Goal: Transaction & Acquisition: Purchase product/service

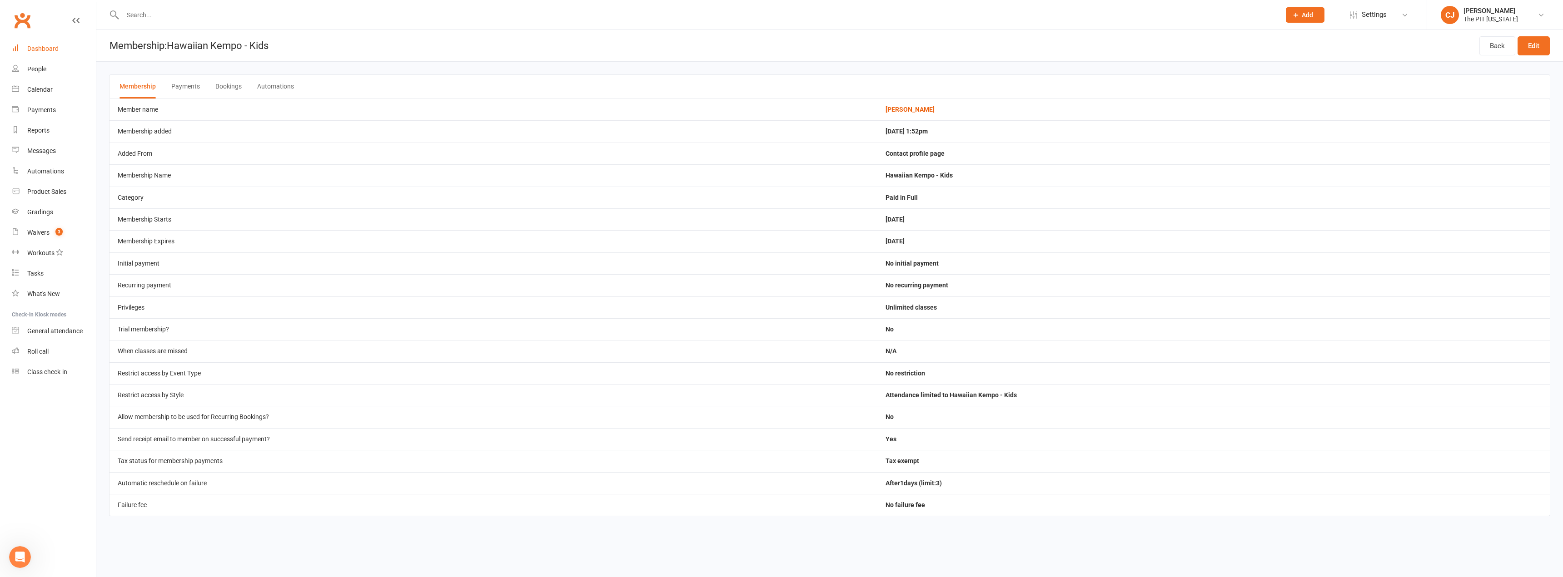
click at [40, 51] on div "Dashboard" at bounding box center [42, 48] width 31 height 7
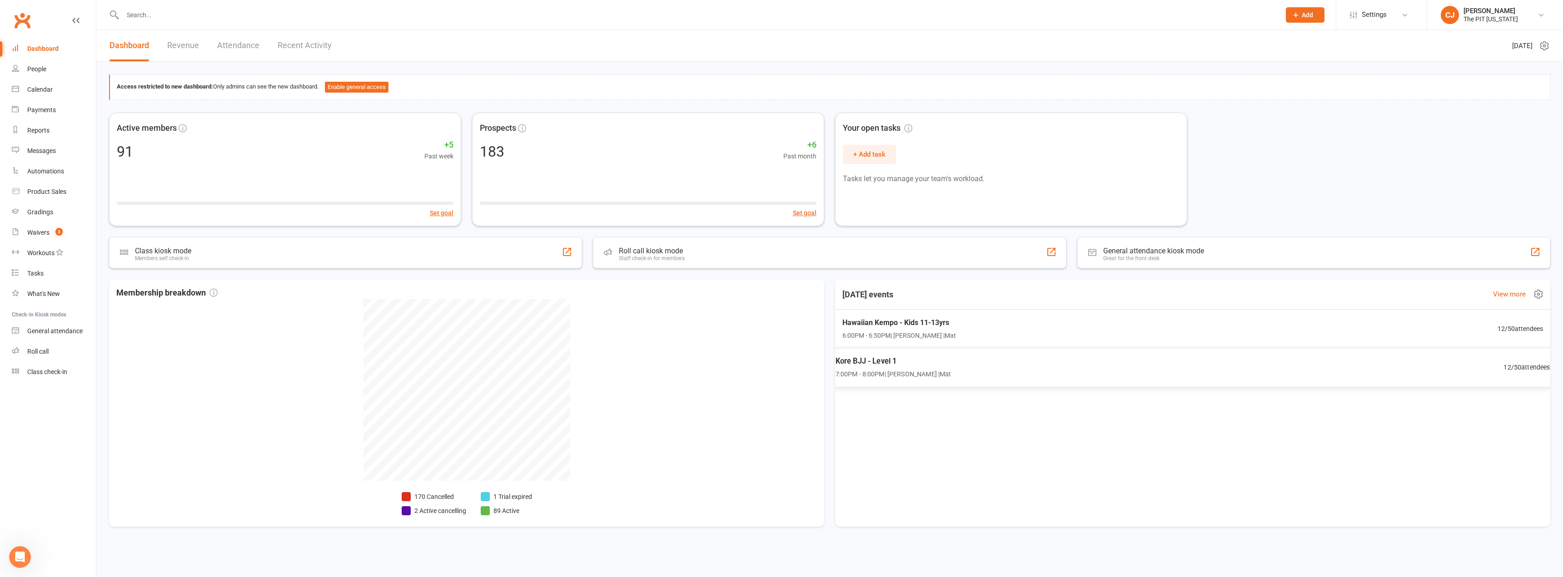
click at [914, 363] on span "Kore BJJ - Level 1" at bounding box center [893, 362] width 116 height 12
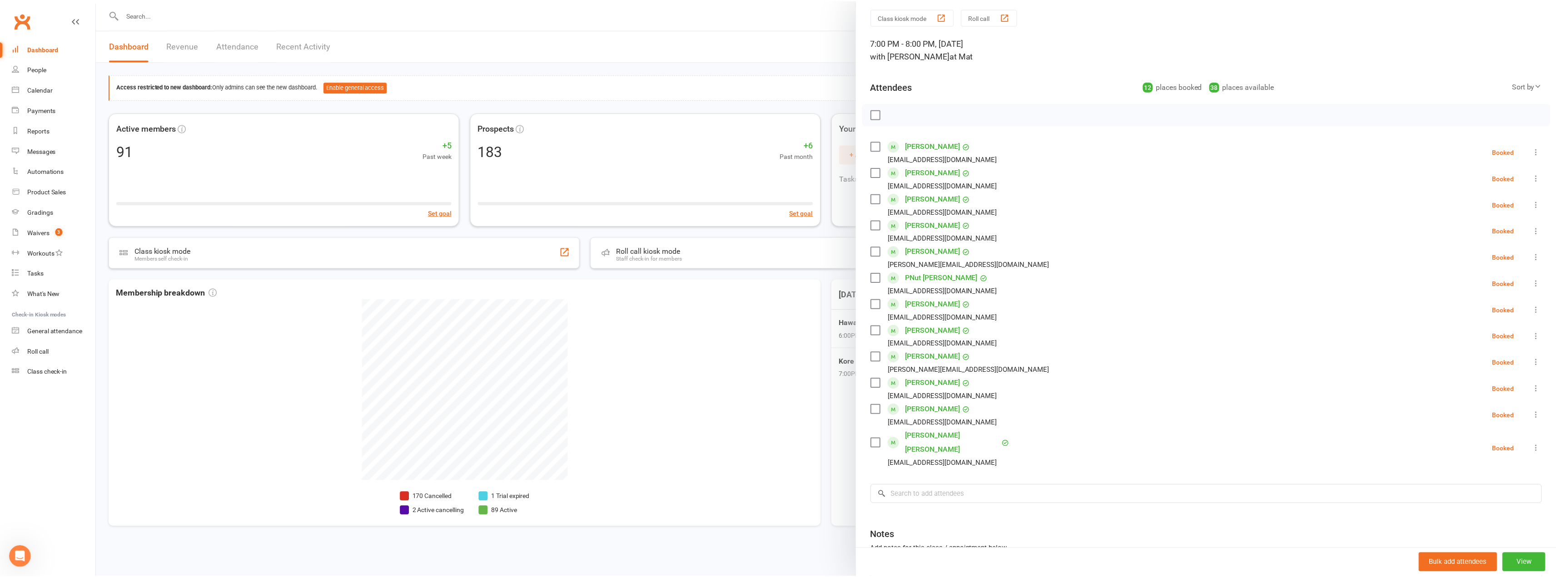
scroll to position [45, 0]
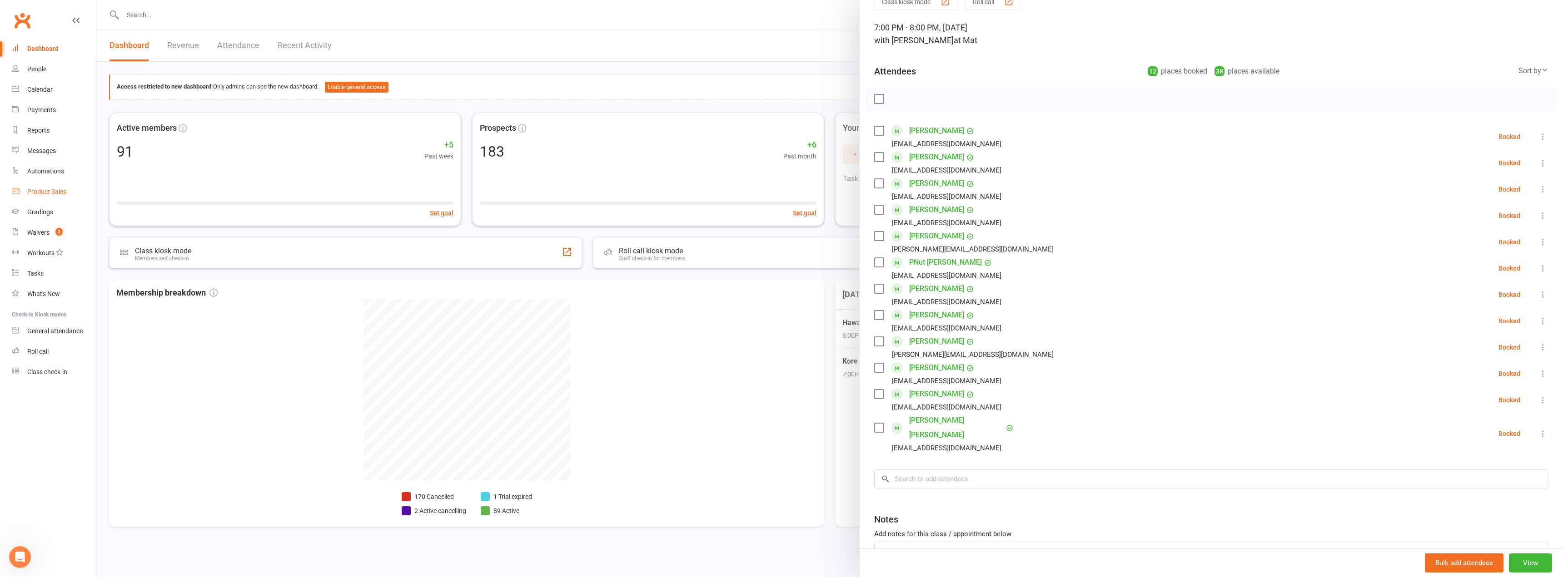
click at [46, 197] on link "Product Sales" at bounding box center [54, 192] width 84 height 20
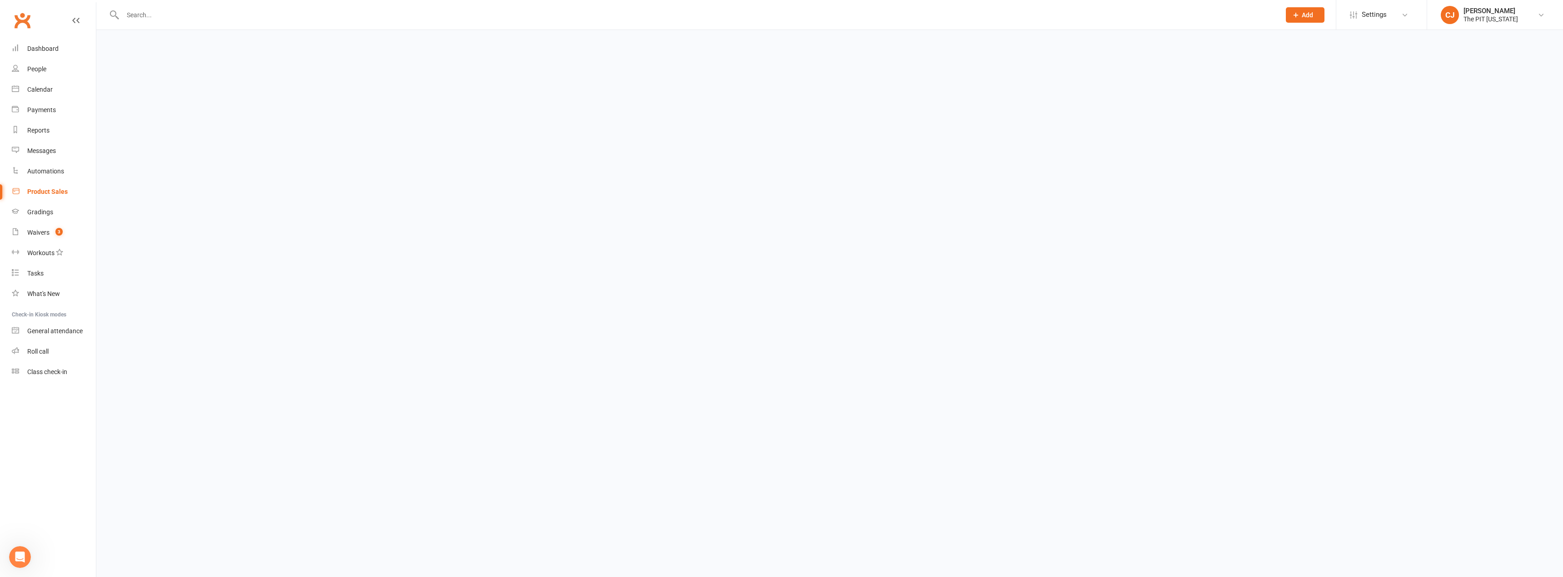
select select "100"
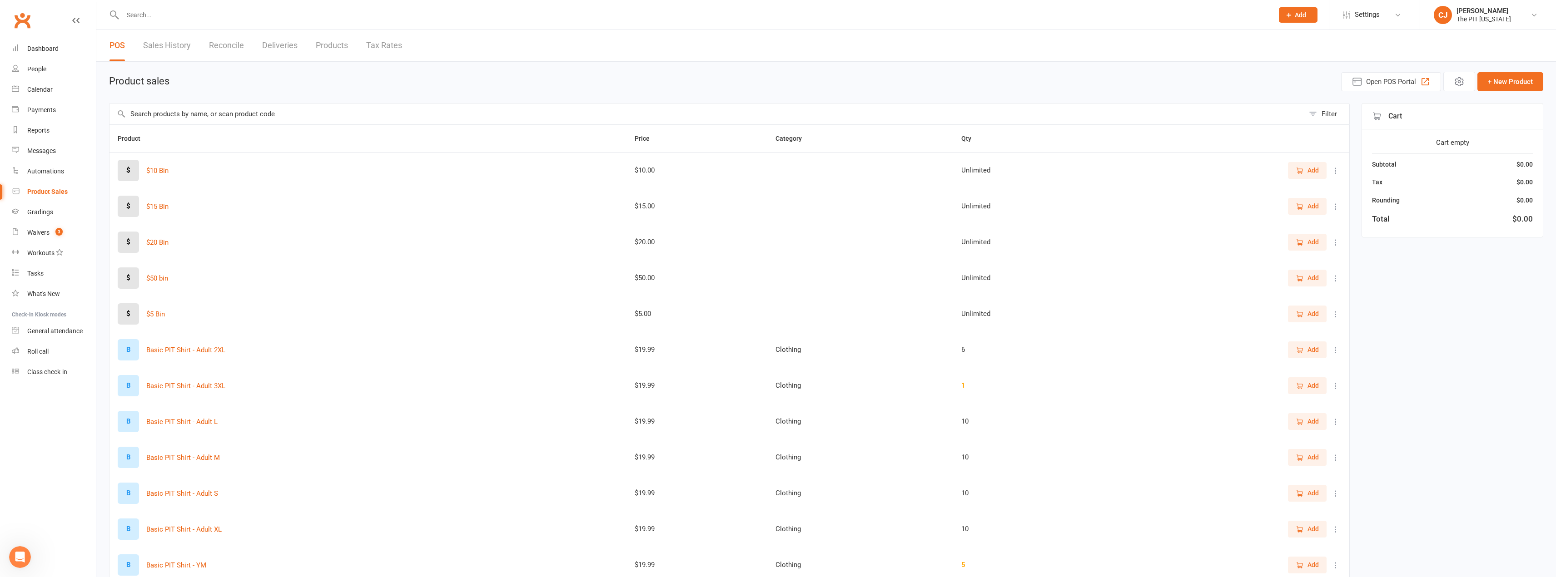
click at [208, 114] on input "text" at bounding box center [706, 114] width 1195 height 21
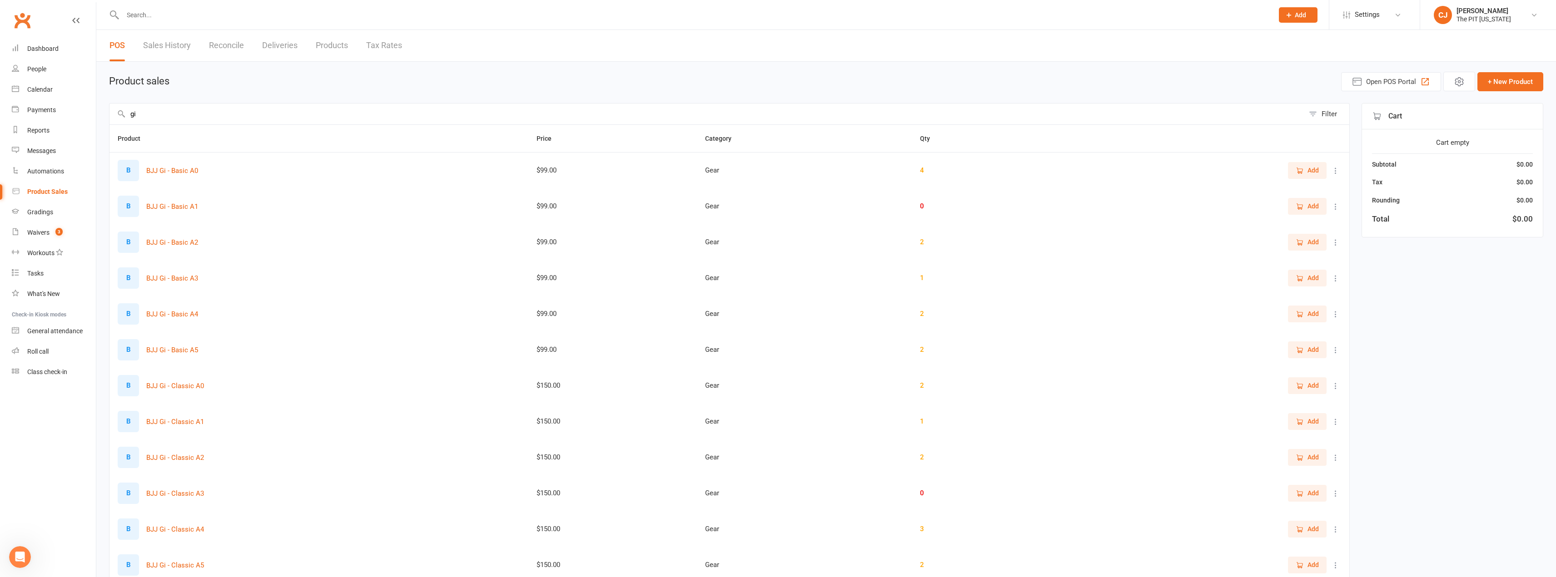
type input "gi"
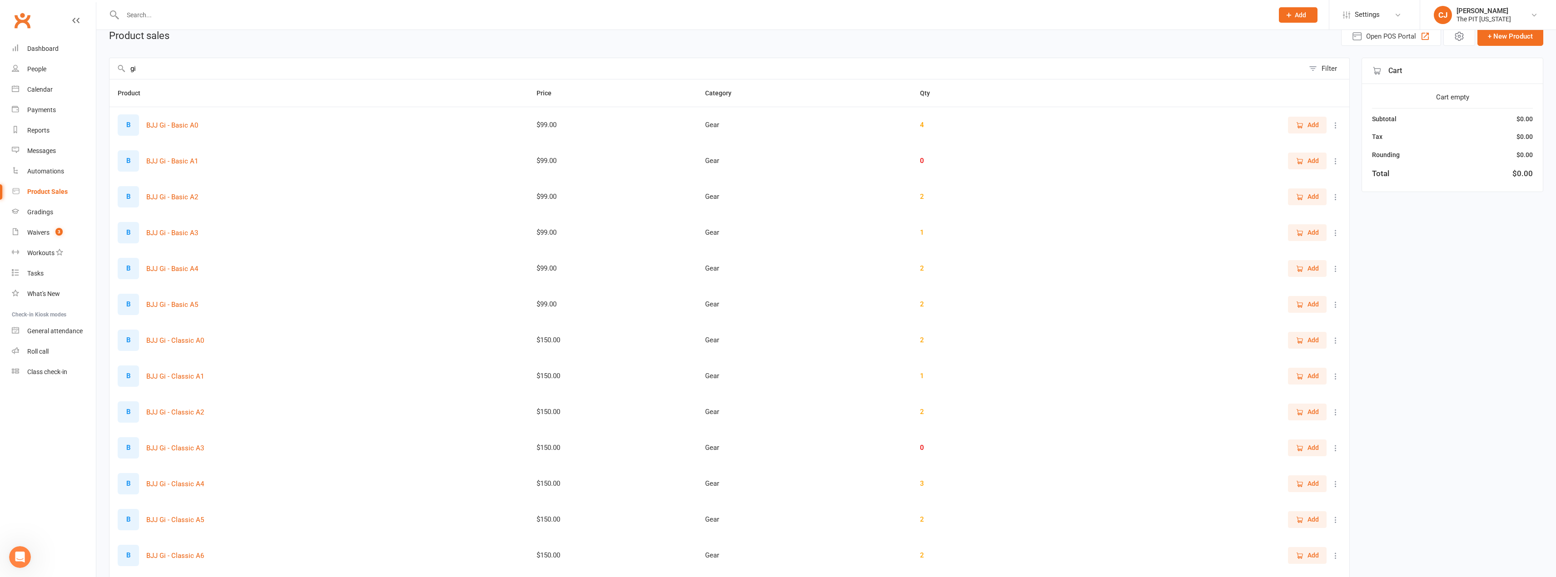
scroll to position [91, 0]
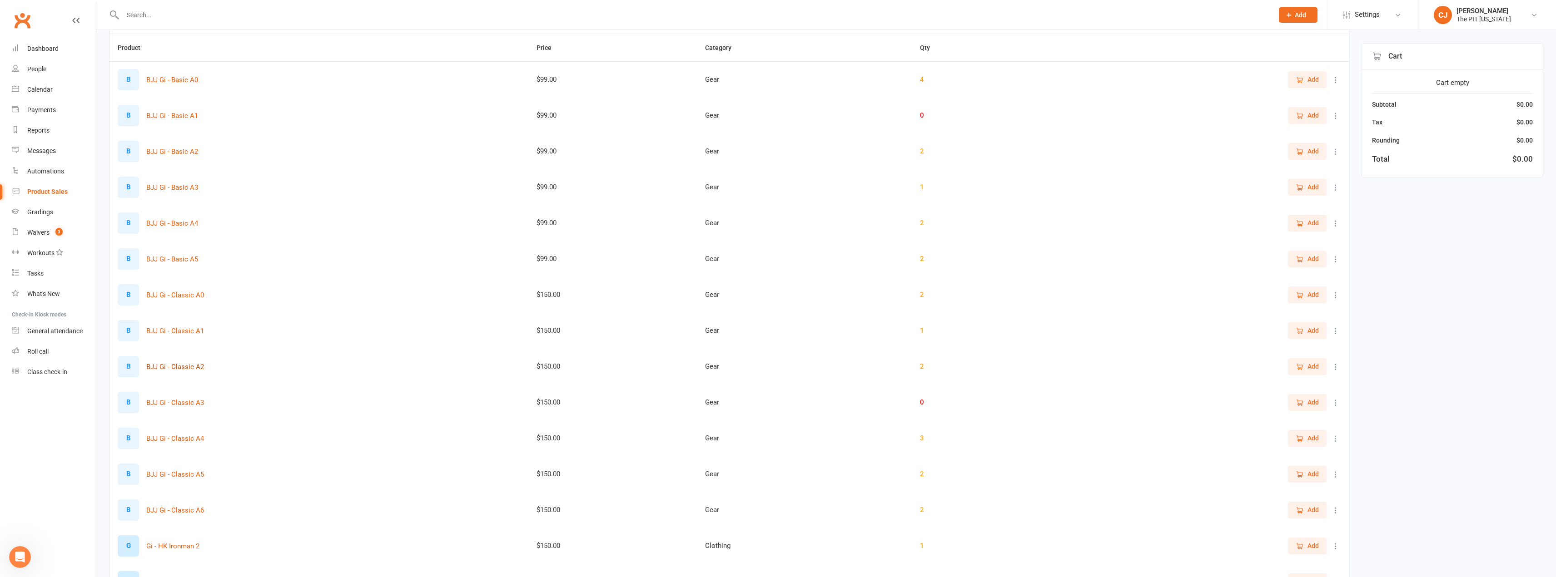
click at [164, 368] on button "BJJ Gi - Classic A2" at bounding box center [175, 367] width 58 height 11
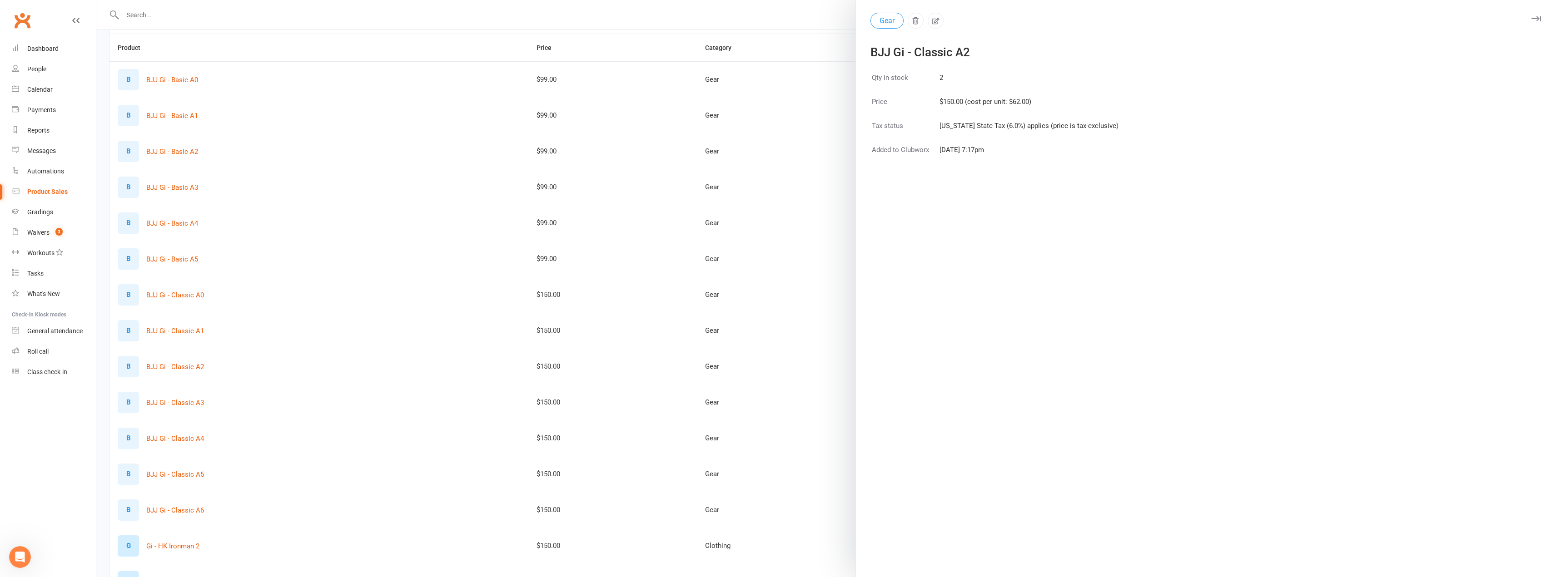
click at [793, 235] on div at bounding box center [825, 288] width 1459 height 577
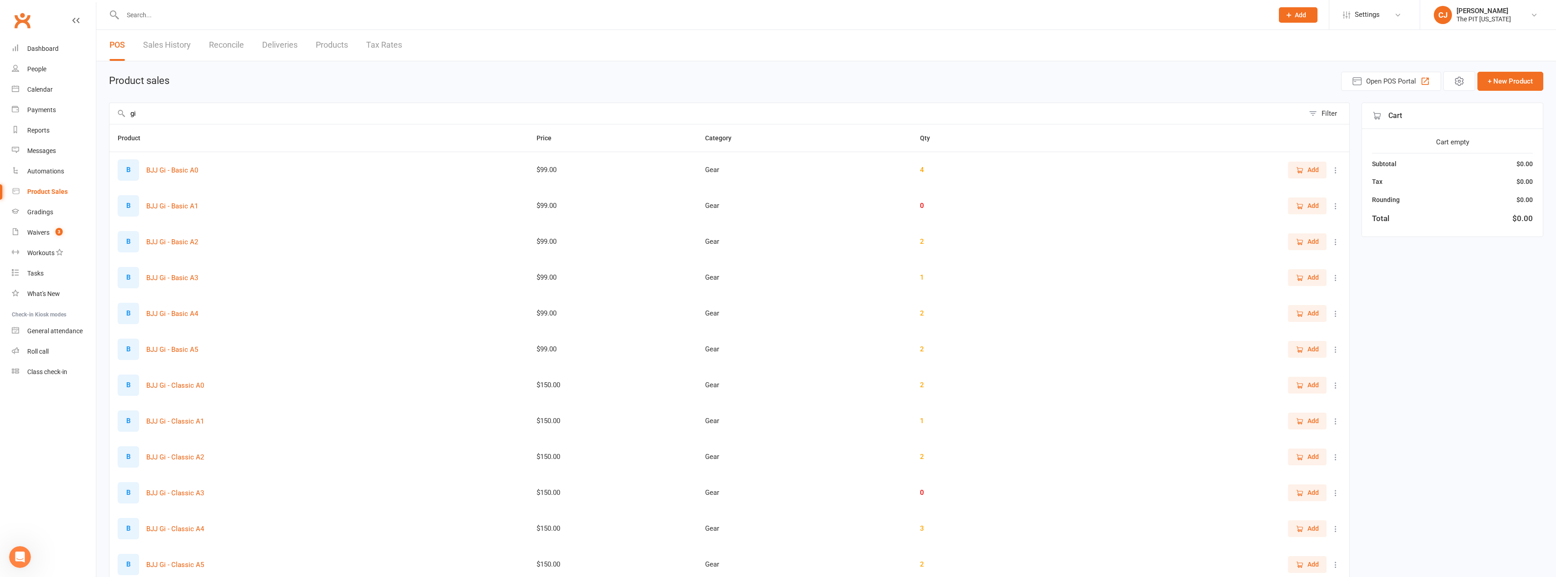
scroll to position [0, 0]
click at [1386, 79] on span "Open POS Portal" at bounding box center [1391, 81] width 50 height 11
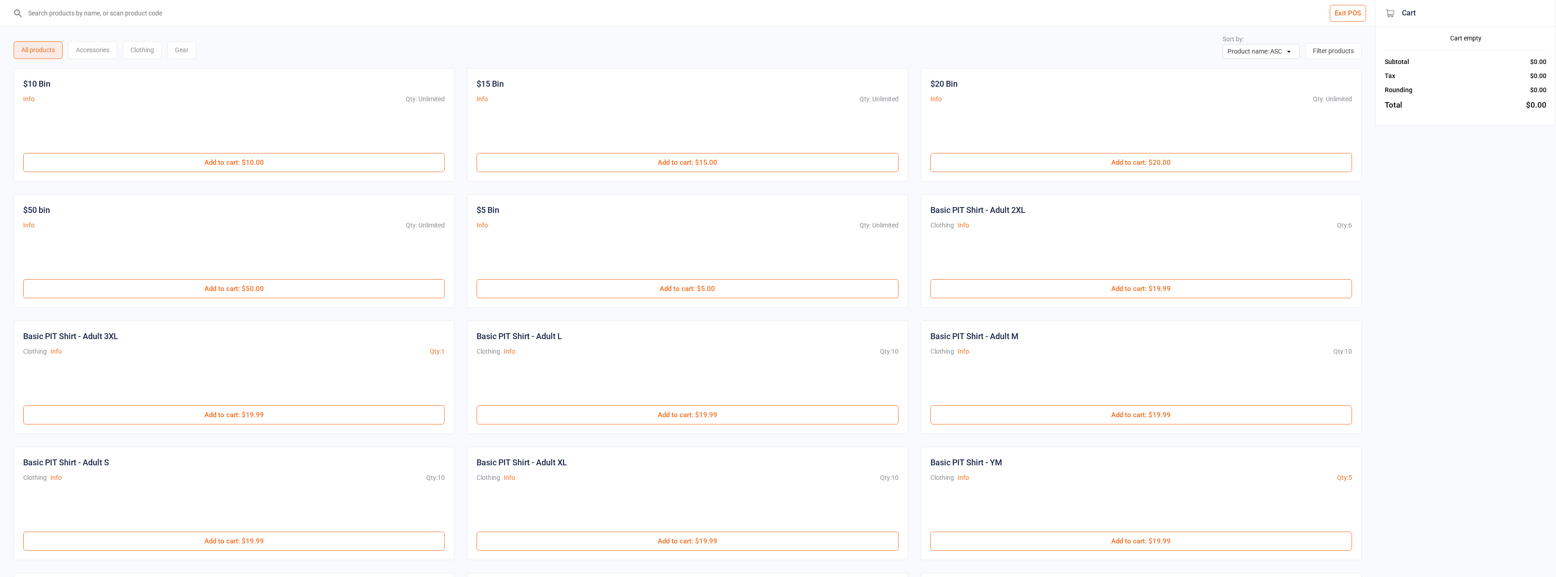
click at [177, 13] on input "search" at bounding box center [693, 13] width 1339 height 26
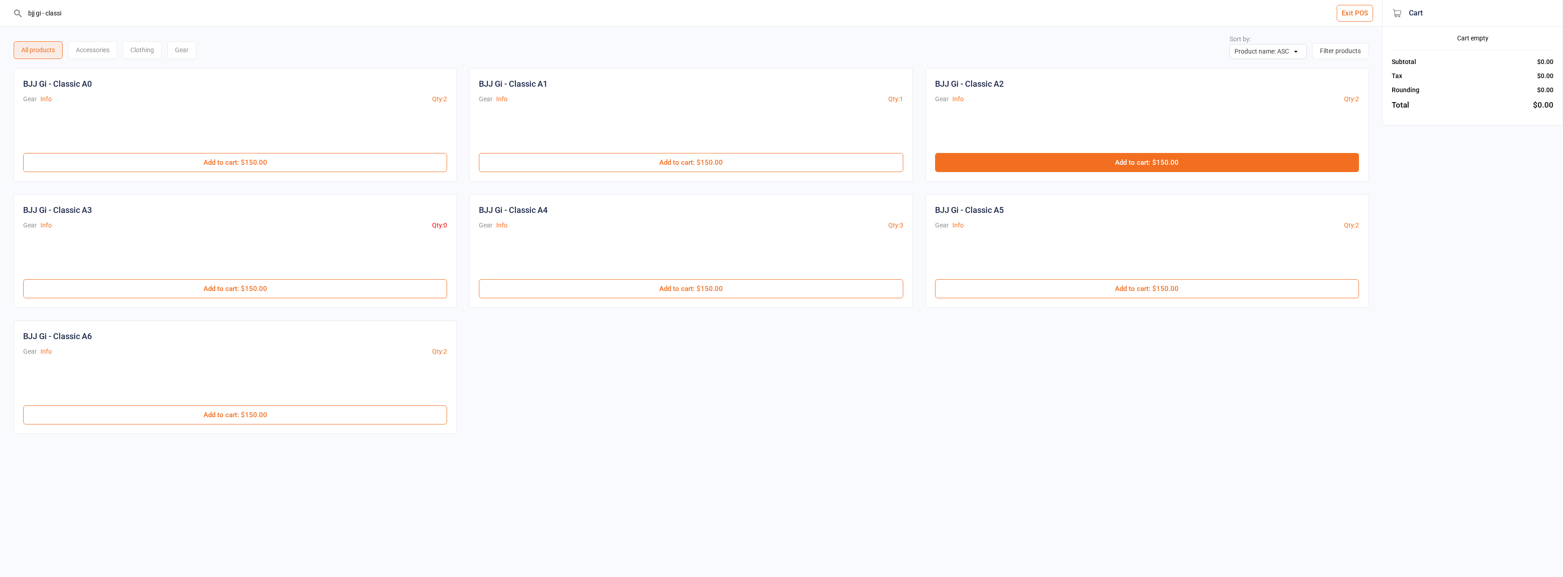
type input "bjj gi - classi"
click at [1132, 165] on button "Add to cart : $150.00" at bounding box center [1147, 162] width 424 height 19
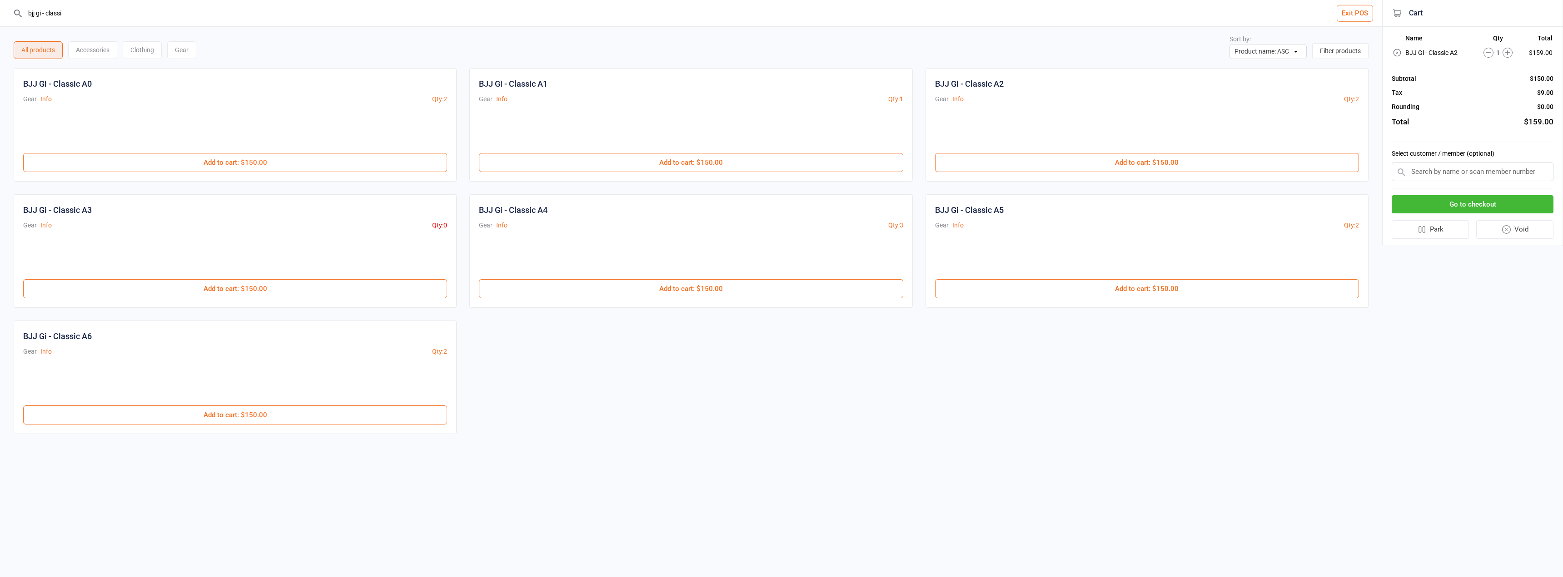
click at [1427, 179] on input "text" at bounding box center [1472, 171] width 162 height 19
type input "matt"
click at [1447, 199] on div "[PERSON_NAME]" at bounding box center [1472, 204] width 161 height 15
click at [1443, 199] on button "Go to checkout" at bounding box center [1472, 202] width 162 height 19
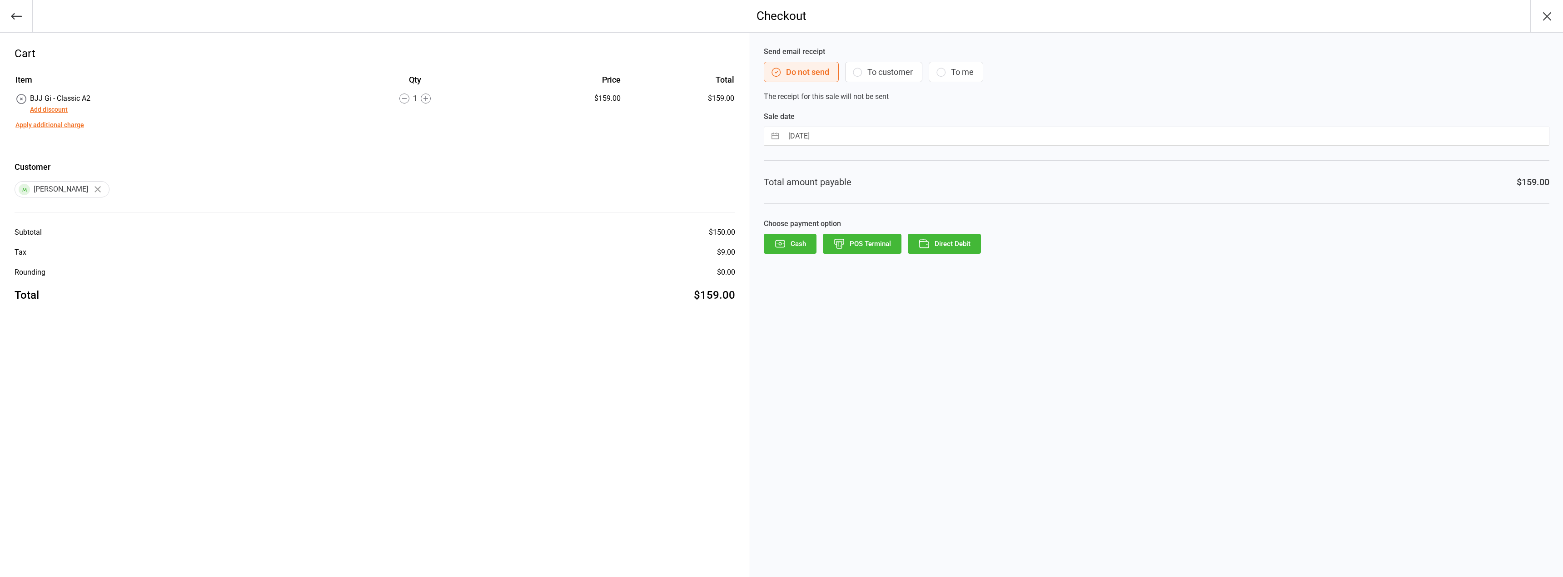
click at [950, 243] on button "Direct Debit" at bounding box center [944, 244] width 73 height 20
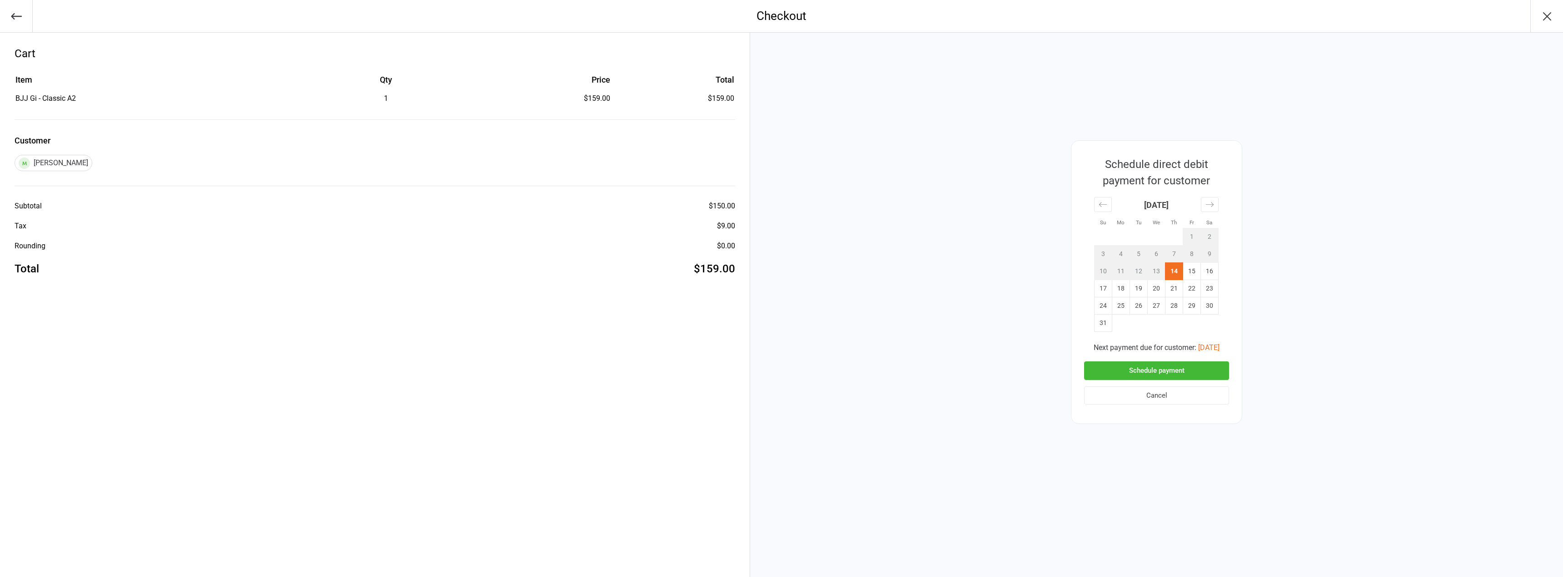
click at [1176, 368] on button "Schedule payment" at bounding box center [1156, 371] width 145 height 19
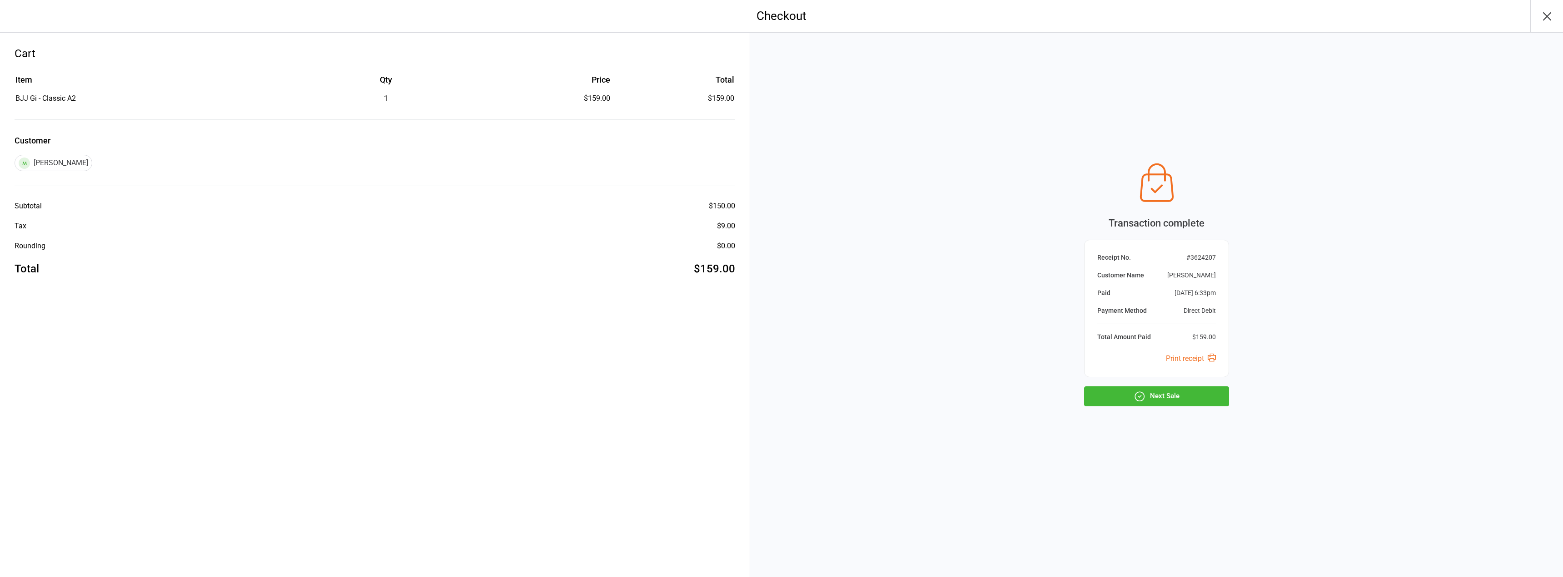
click at [1176, 388] on button "Next Sale" at bounding box center [1156, 397] width 145 height 20
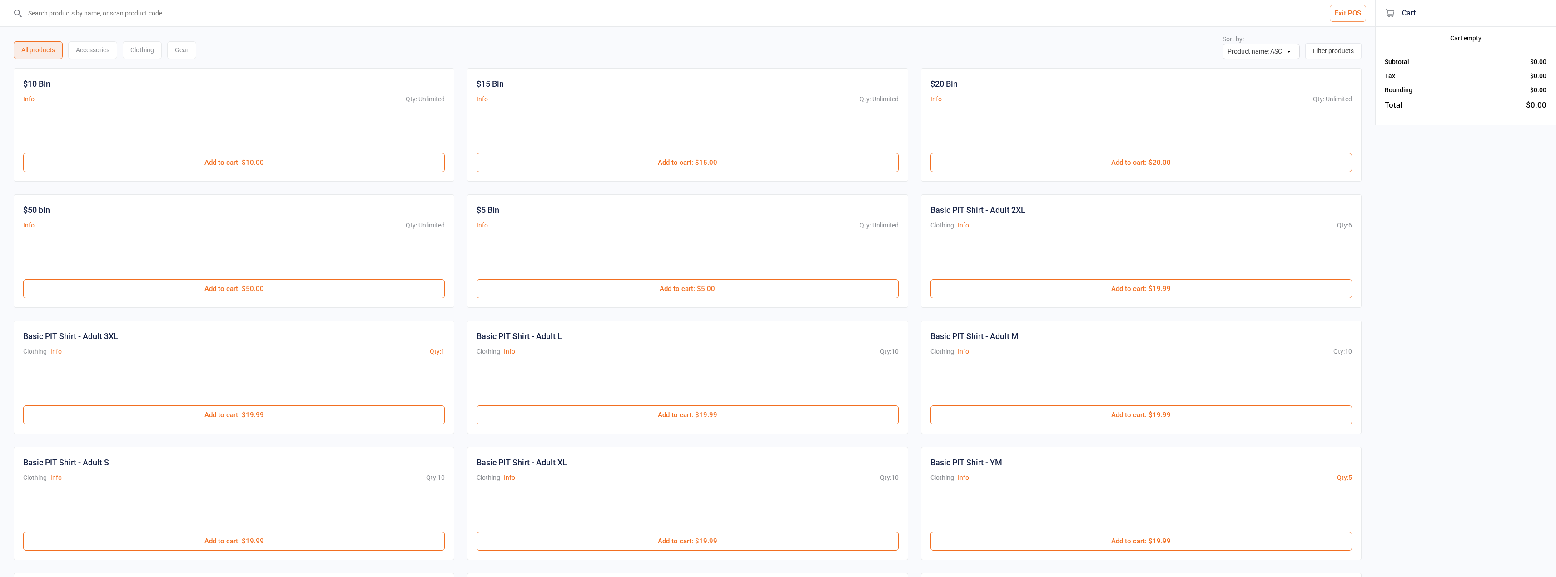
click at [1354, 7] on button "Exit POS" at bounding box center [1347, 13] width 36 height 17
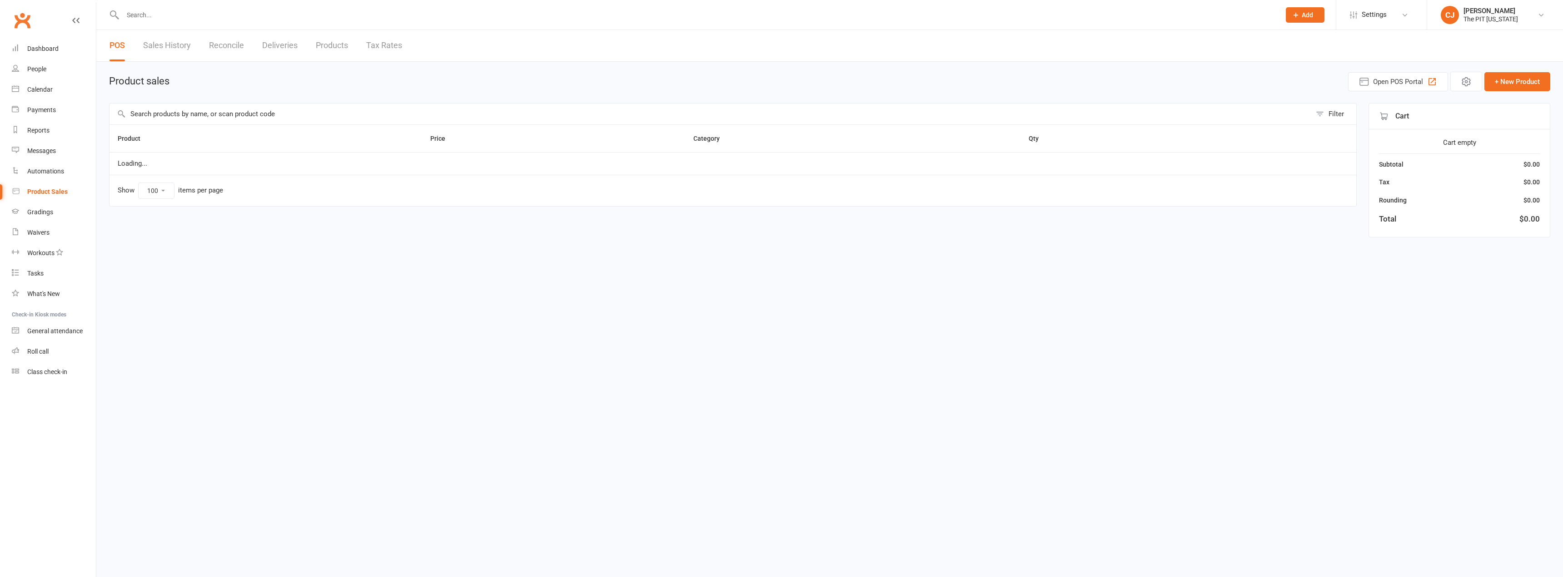
select select "100"
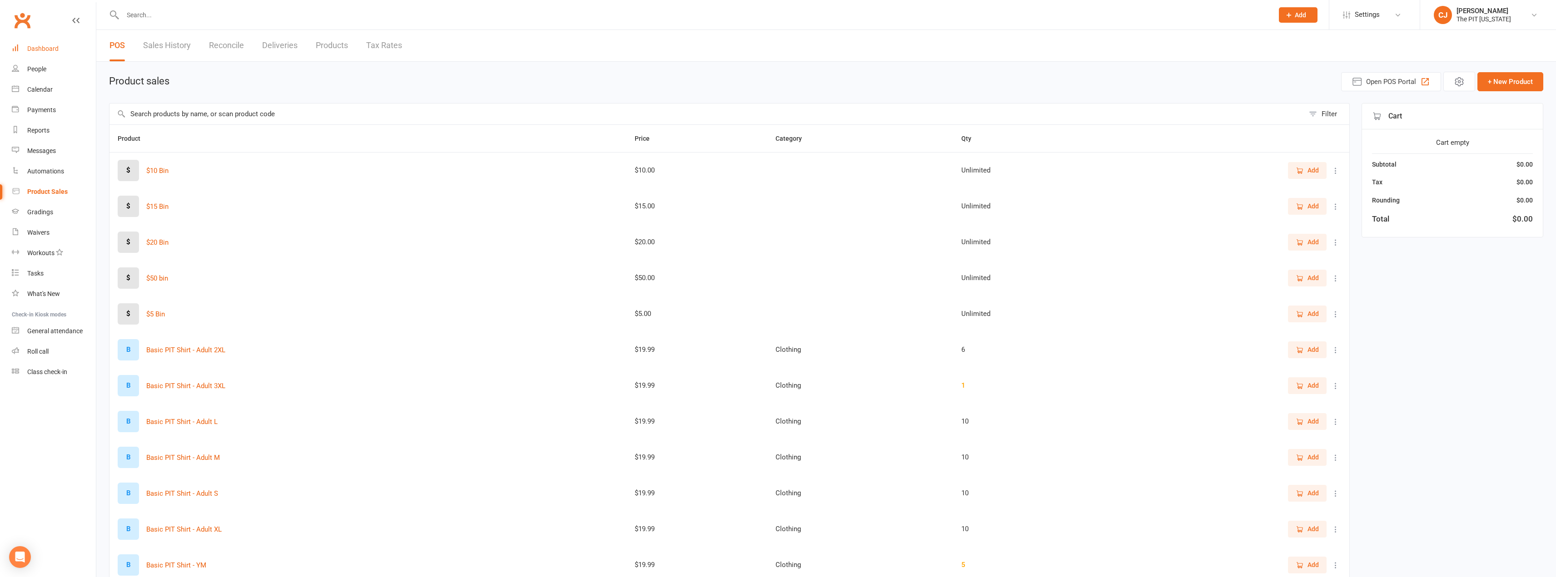
click at [56, 47] on div "Dashboard" at bounding box center [42, 48] width 31 height 7
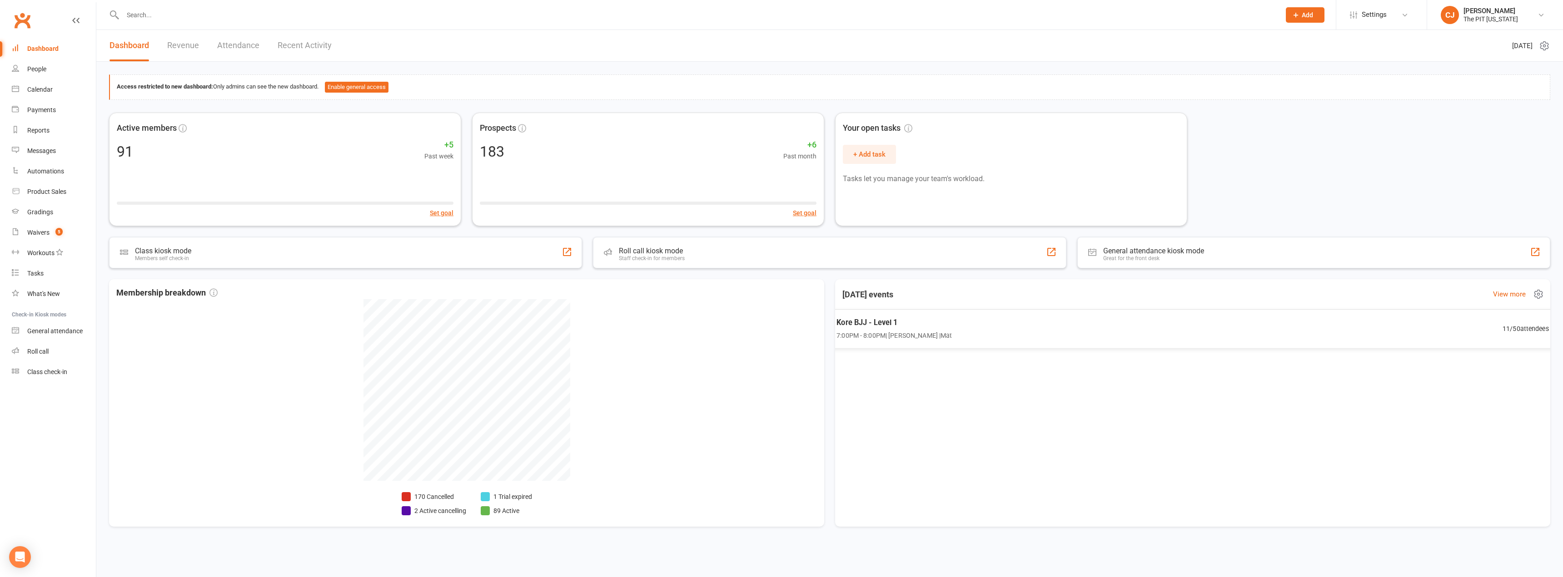
click at [937, 326] on span "Kore BJJ - Level 1" at bounding box center [893, 323] width 115 height 12
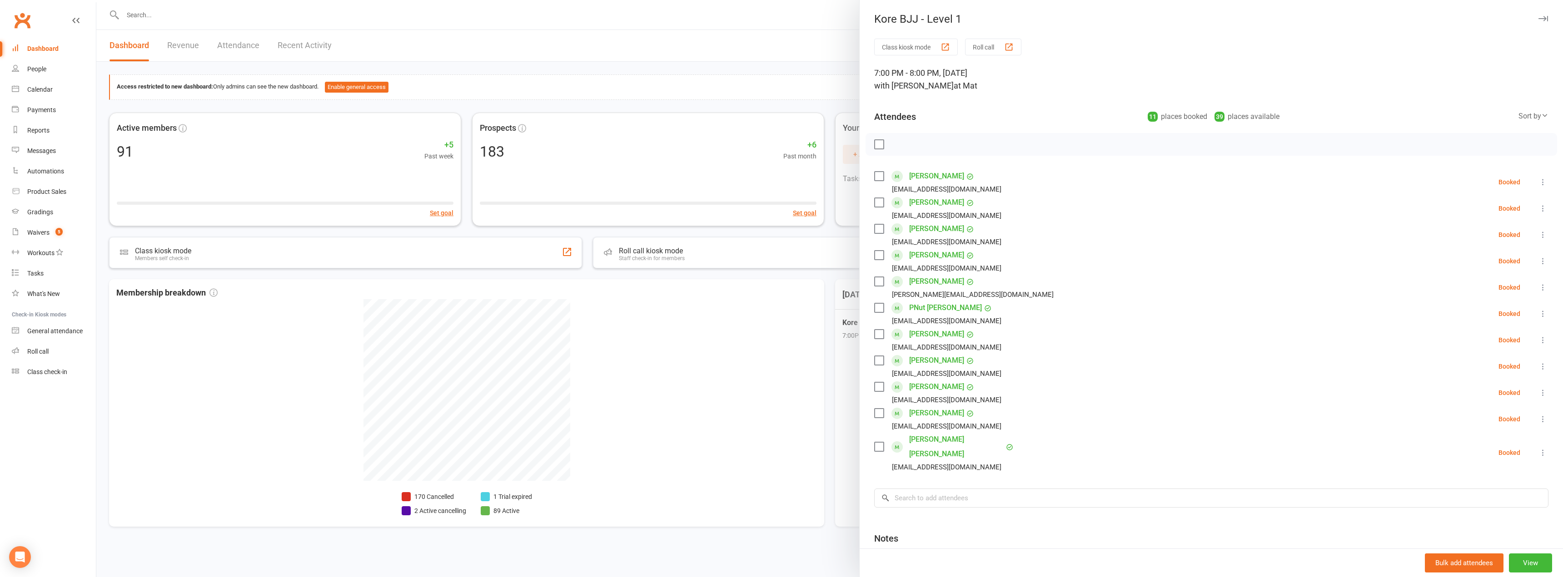
click at [877, 142] on label at bounding box center [878, 144] width 9 height 9
click at [1512, 562] on button "View" at bounding box center [1529, 563] width 43 height 19
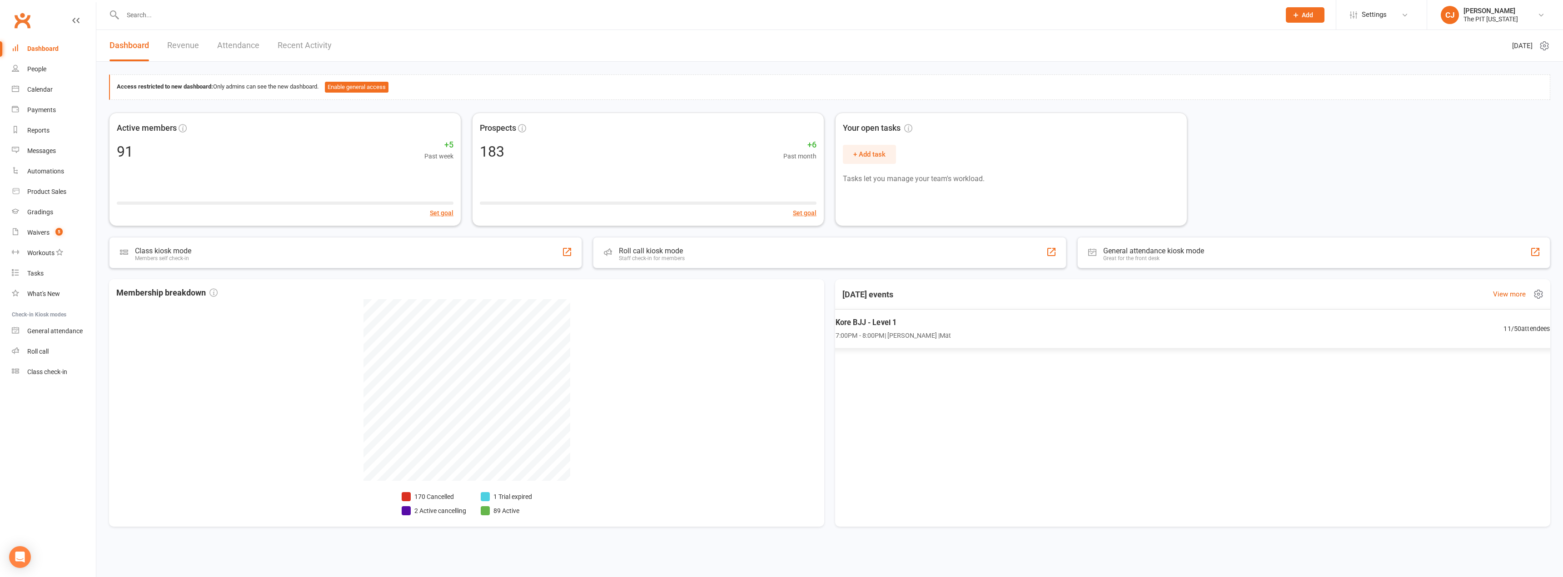
click at [872, 335] on span "7:00PM - 8:00PM | [PERSON_NAME] | Mat" at bounding box center [893, 336] width 116 height 10
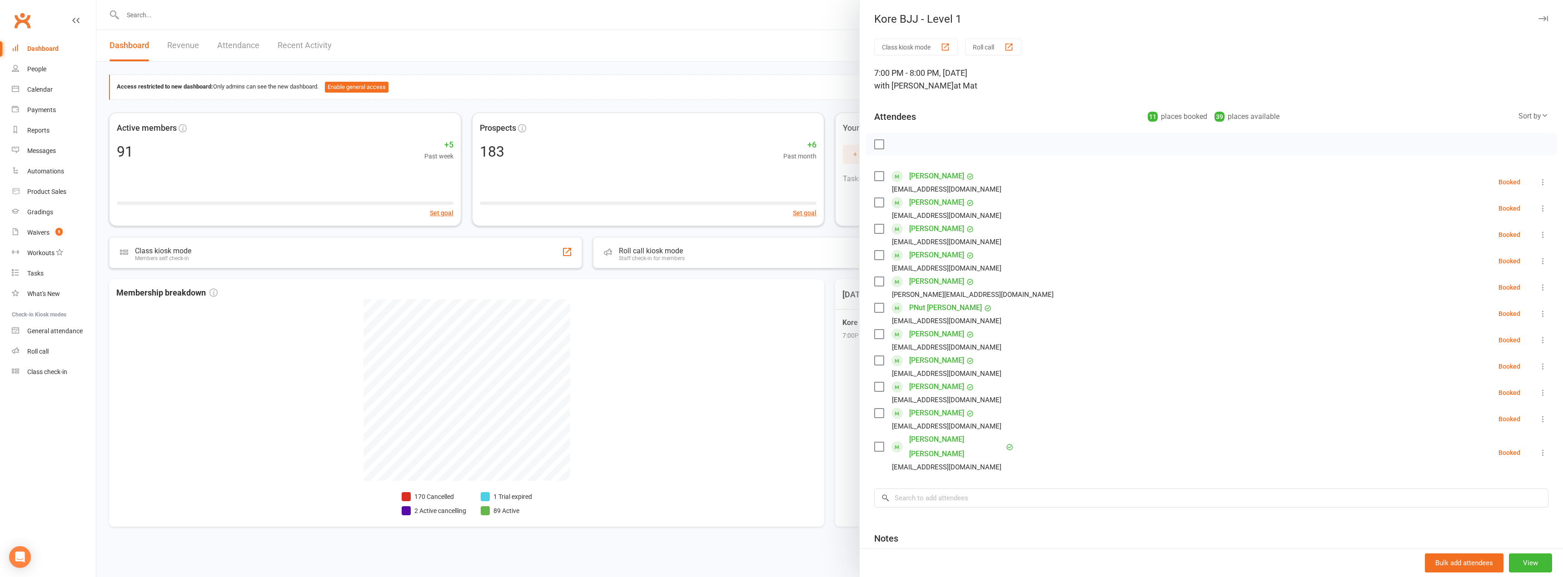
click at [875, 144] on label at bounding box center [878, 144] width 9 height 9
click at [916, 144] on icon "button" at bounding box center [918, 144] width 4 height 0
click at [898, 146] on icon "button" at bounding box center [899, 144] width 10 height 10
